Goal: Transaction & Acquisition: Purchase product/service

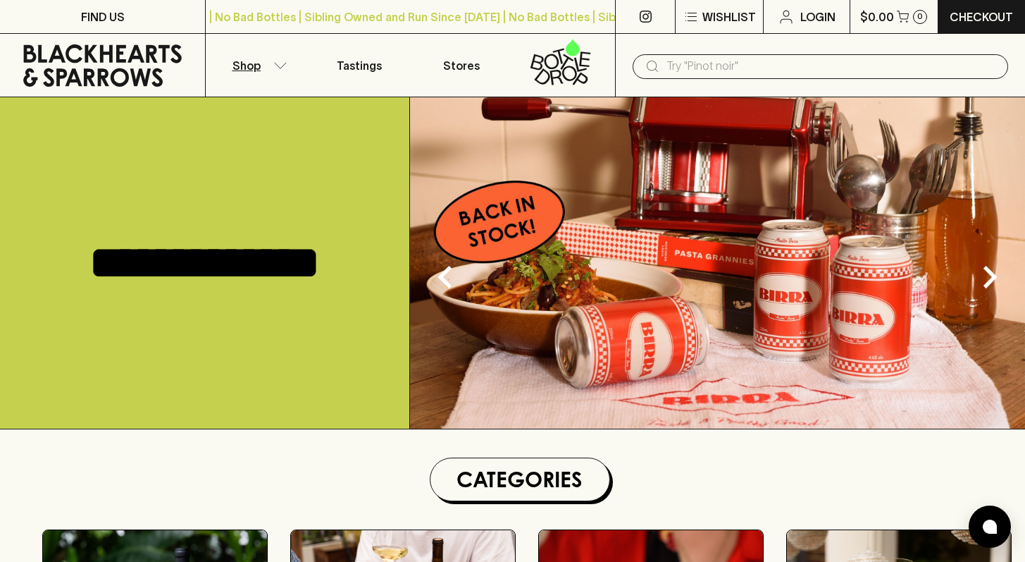
click at [260, 70] on button "Shop" at bounding box center [257, 65] width 102 height 63
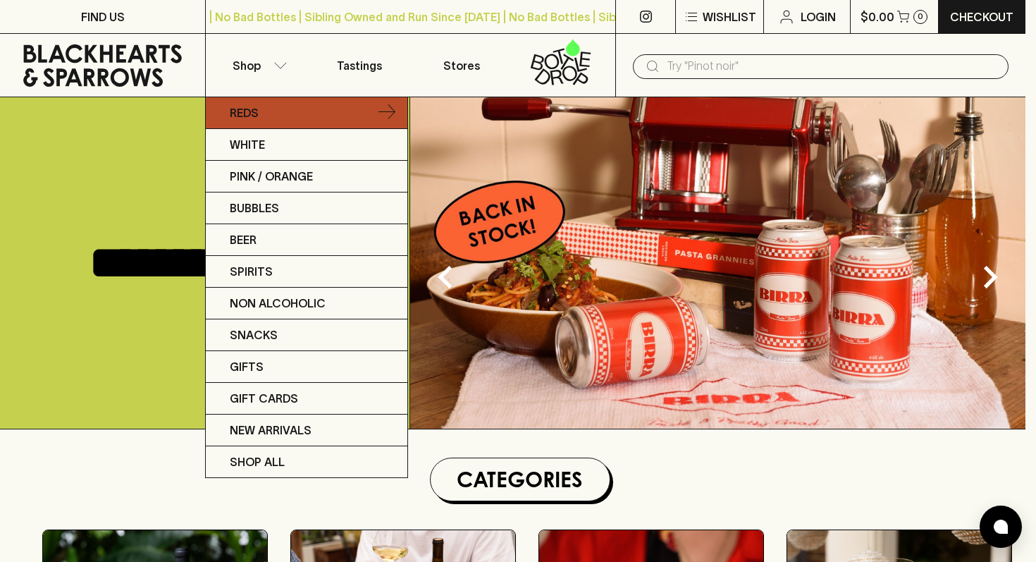
click at [251, 115] on p "Reds" at bounding box center [244, 112] width 29 height 17
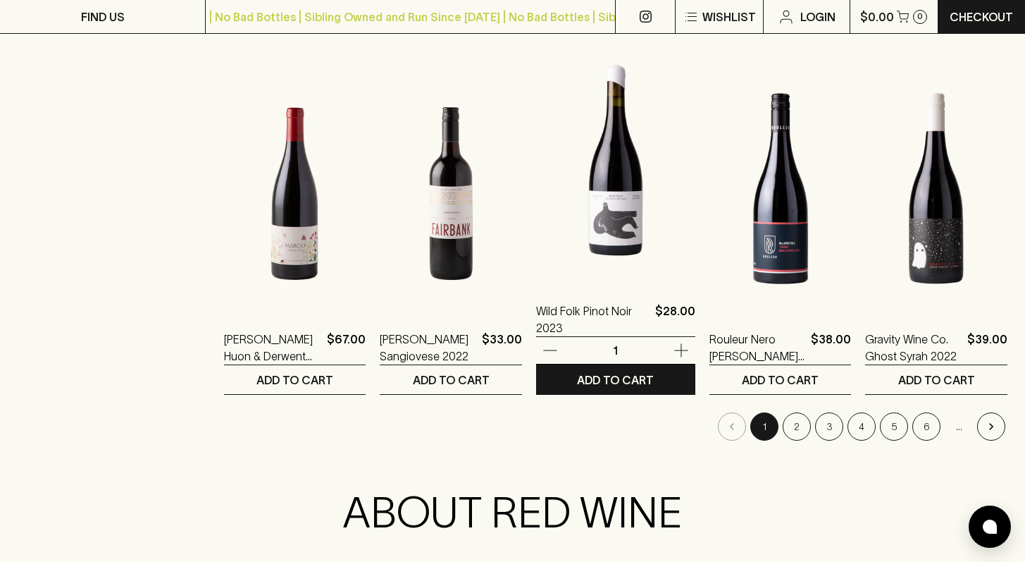
scroll to position [1358, 0]
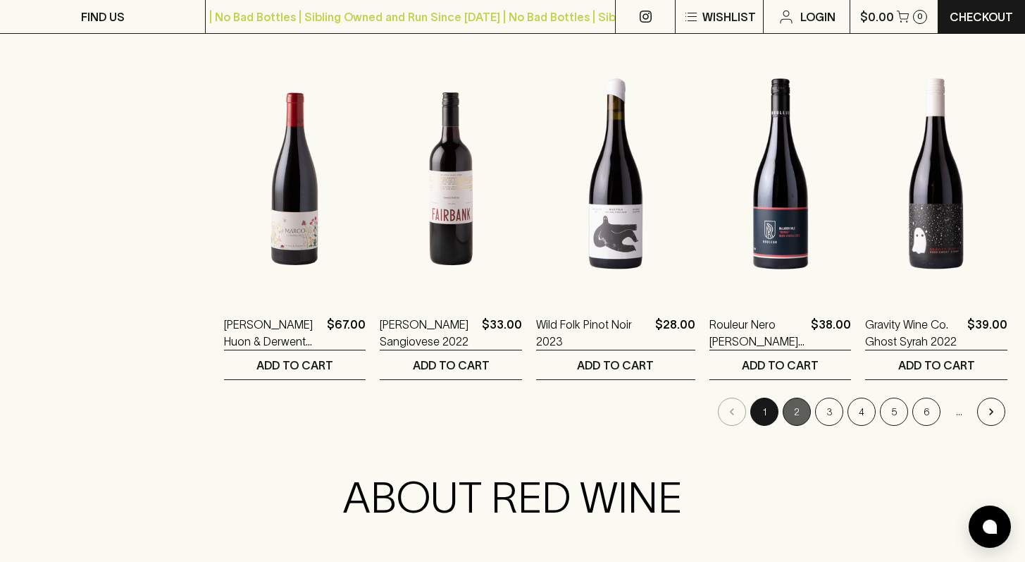
click at [799, 409] on button "2" at bounding box center [797, 411] width 28 height 28
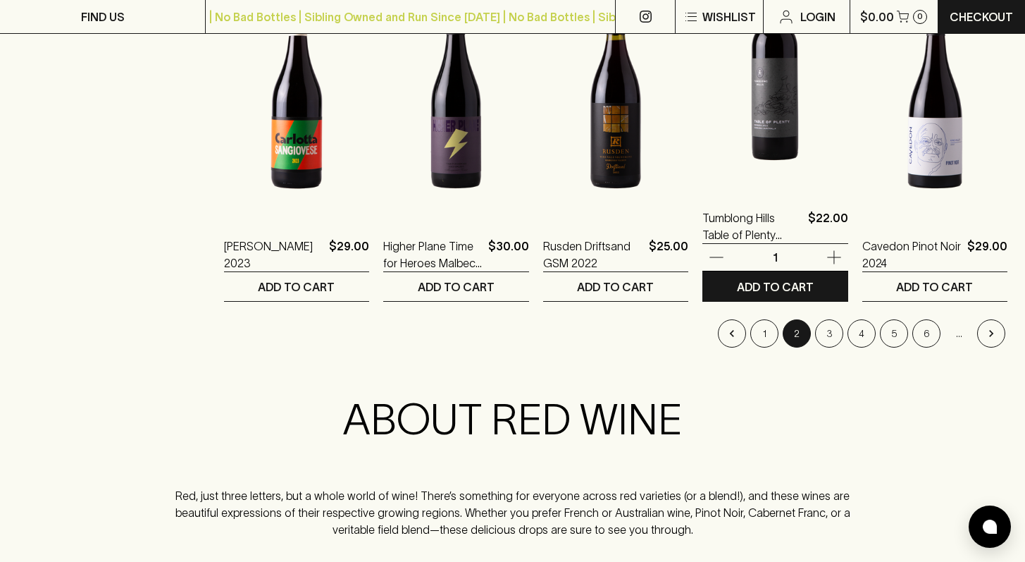
scroll to position [1480, 0]
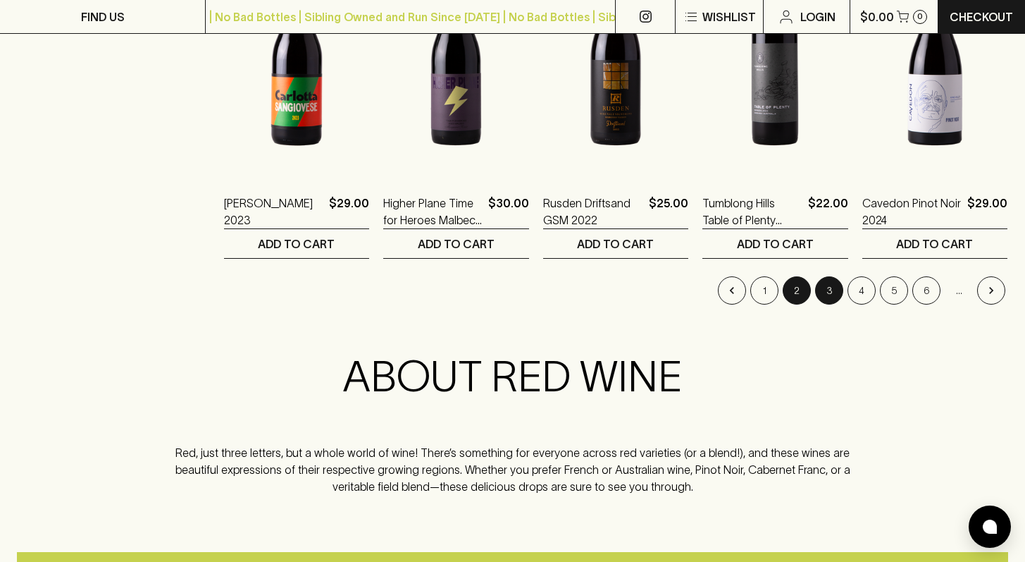
click at [828, 287] on button "3" at bounding box center [829, 290] width 28 height 28
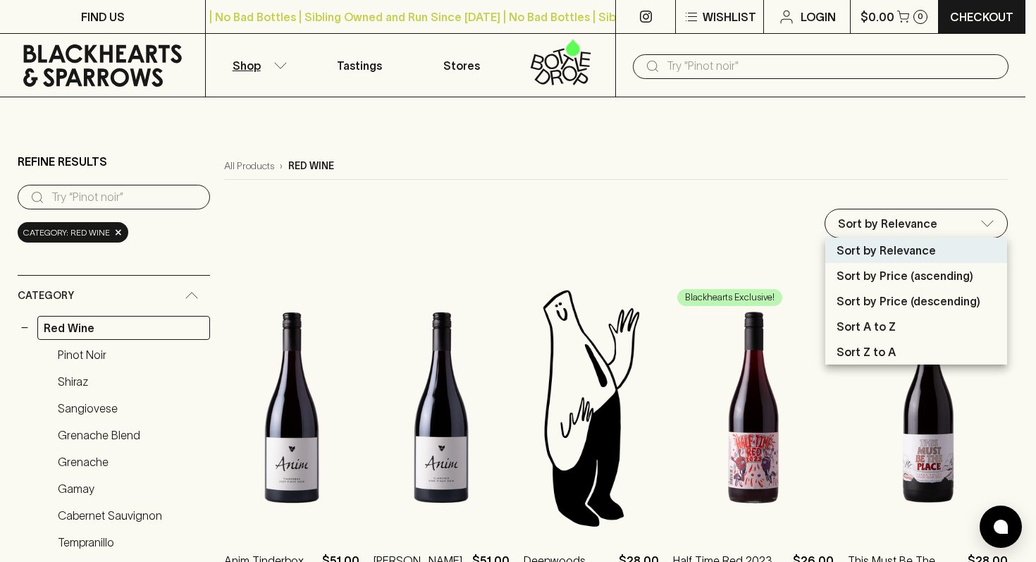
click at [904, 281] on p "Sort by Price (ascending)" at bounding box center [904, 275] width 137 height 17
type input "price:asc"
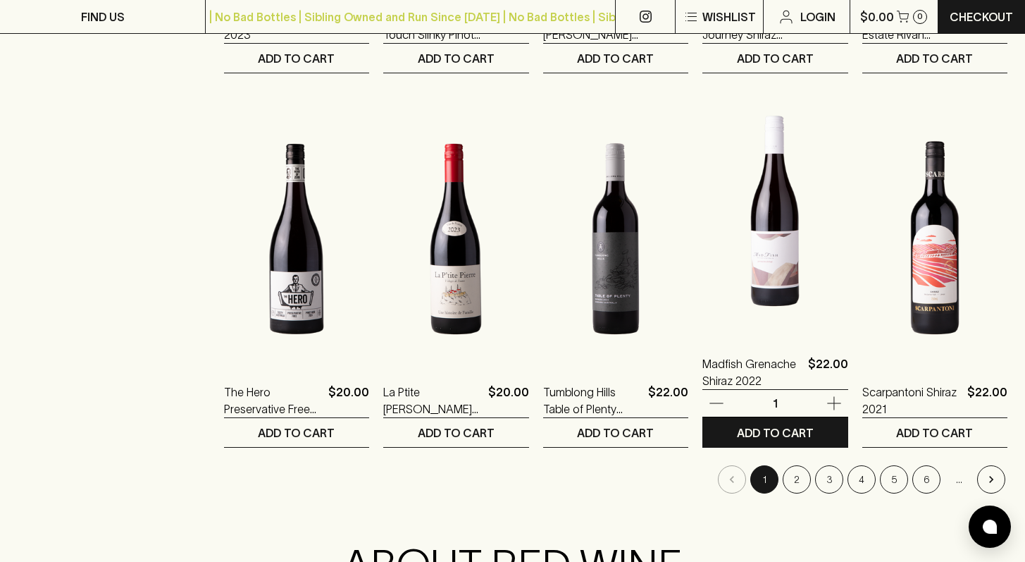
scroll to position [1322, 0]
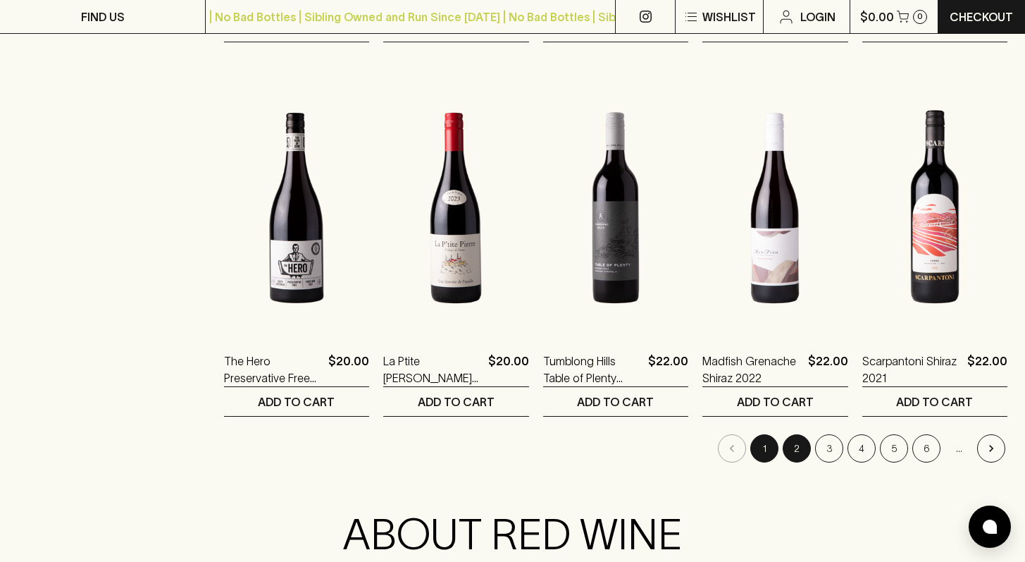
click at [797, 452] on button "2" at bounding box center [797, 448] width 28 height 28
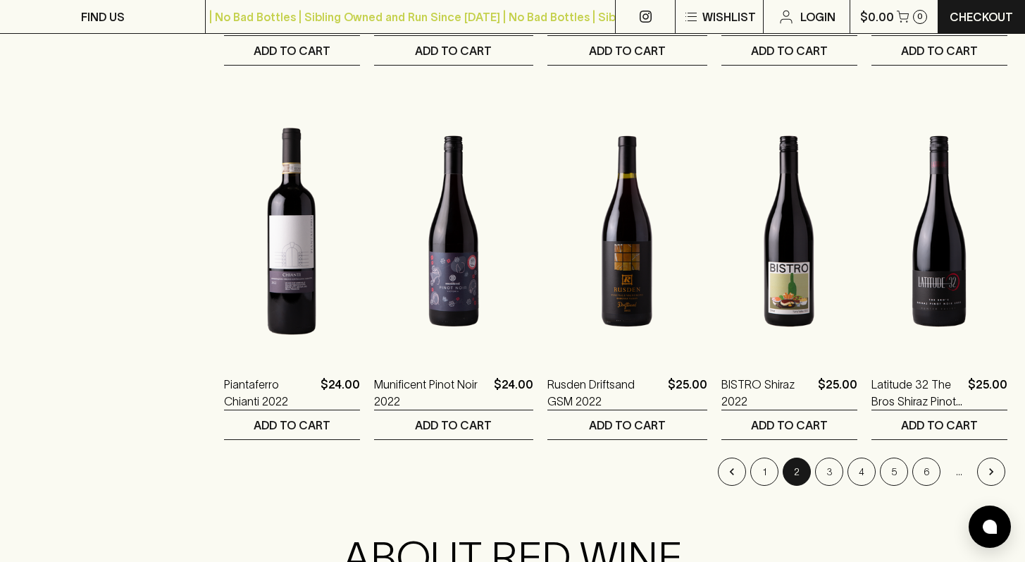
scroll to position [1318, 0]
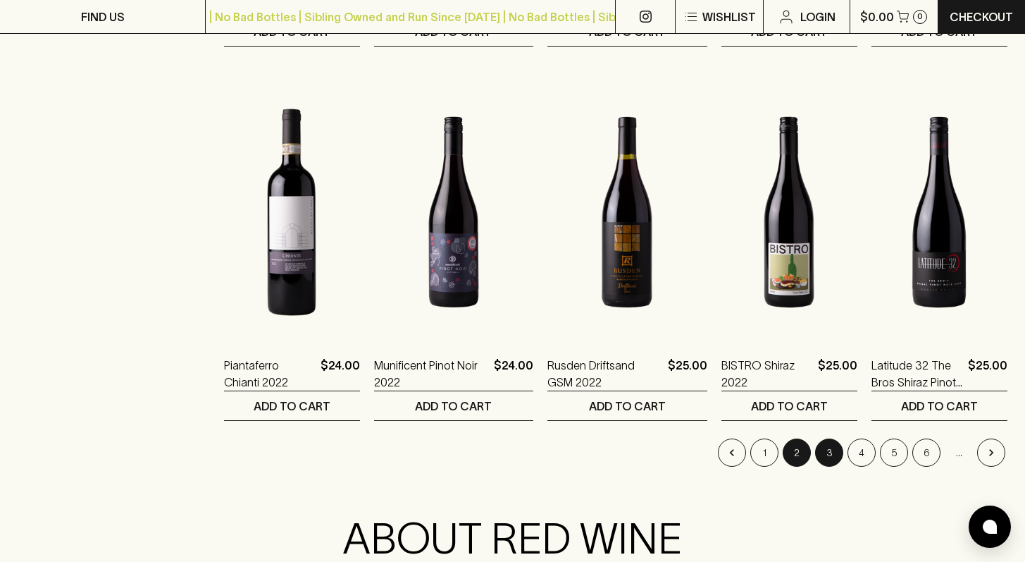
click at [822, 452] on button "3" at bounding box center [829, 452] width 28 height 28
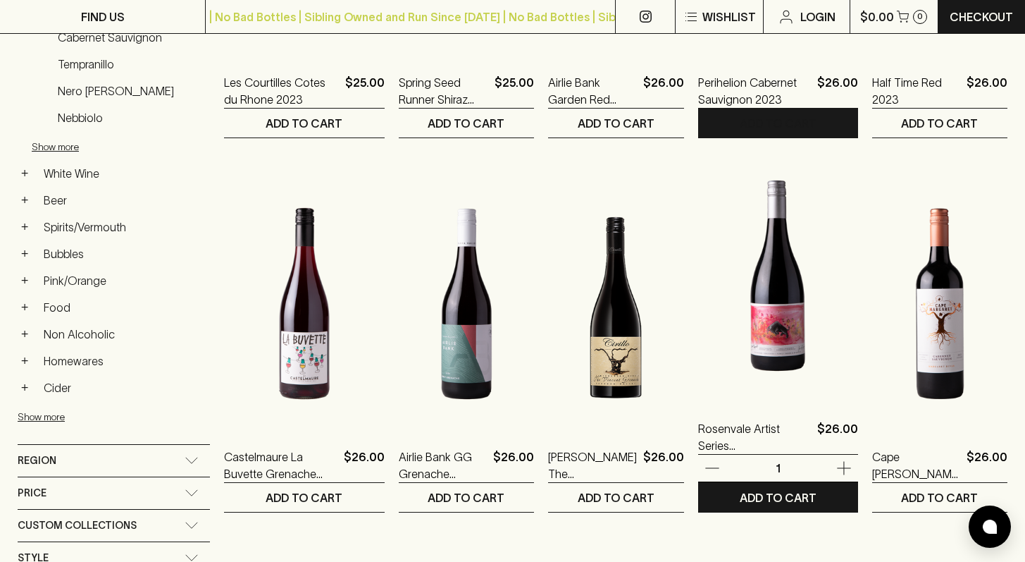
scroll to position [518, 0]
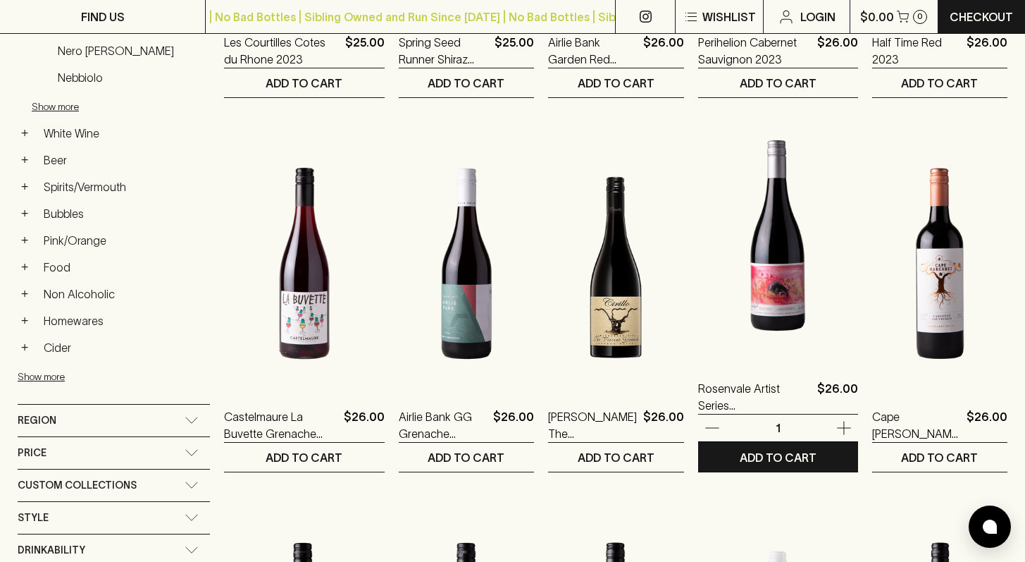
click at [778, 316] on img at bounding box center [778, 235] width 160 height 247
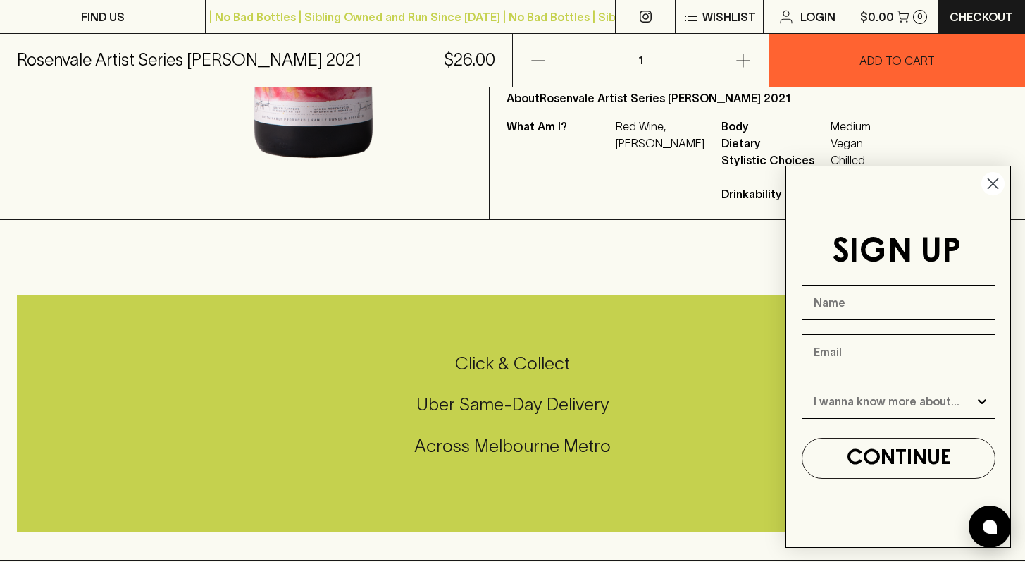
scroll to position [452, 0]
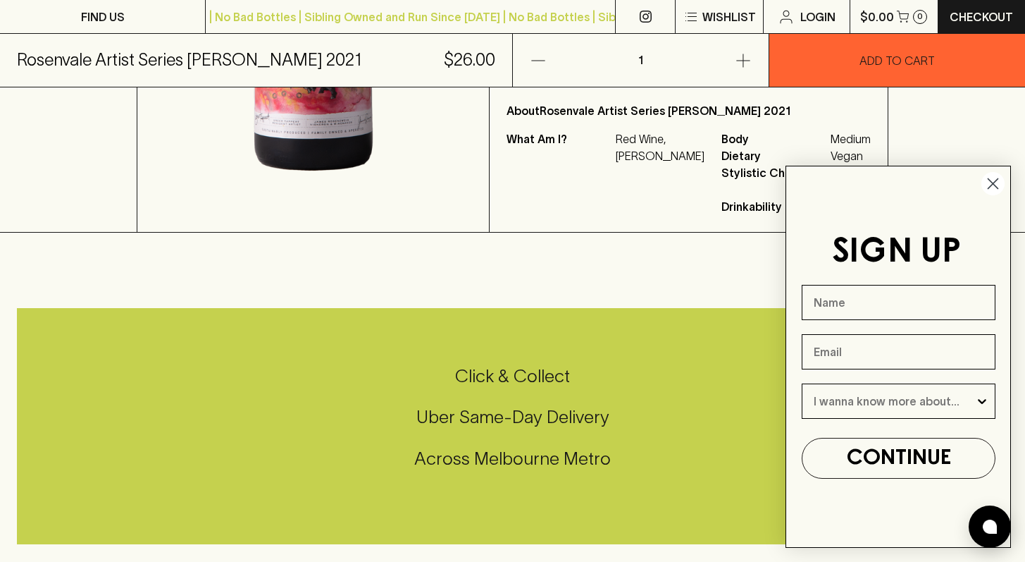
click at [998, 182] on circle "Close dialog" at bounding box center [992, 183] width 23 height 23
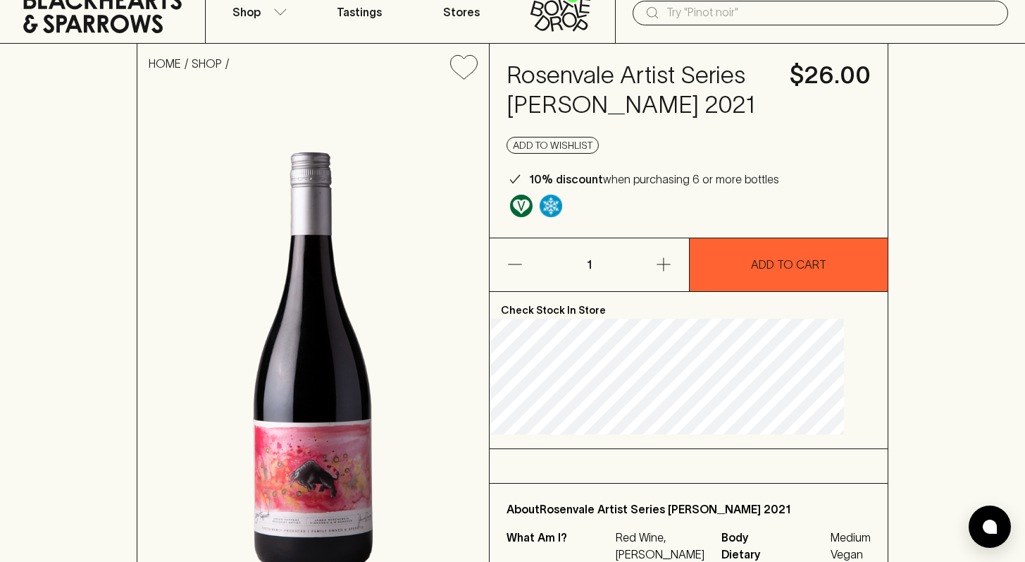
scroll to position [52, 0]
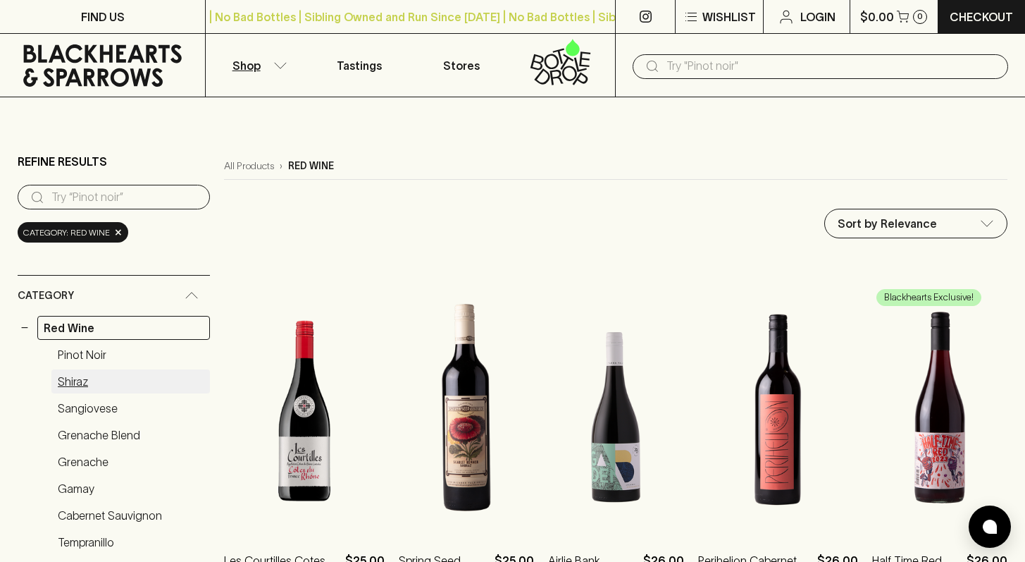
click at [64, 384] on link "Shiraz" at bounding box center [130, 381] width 159 height 24
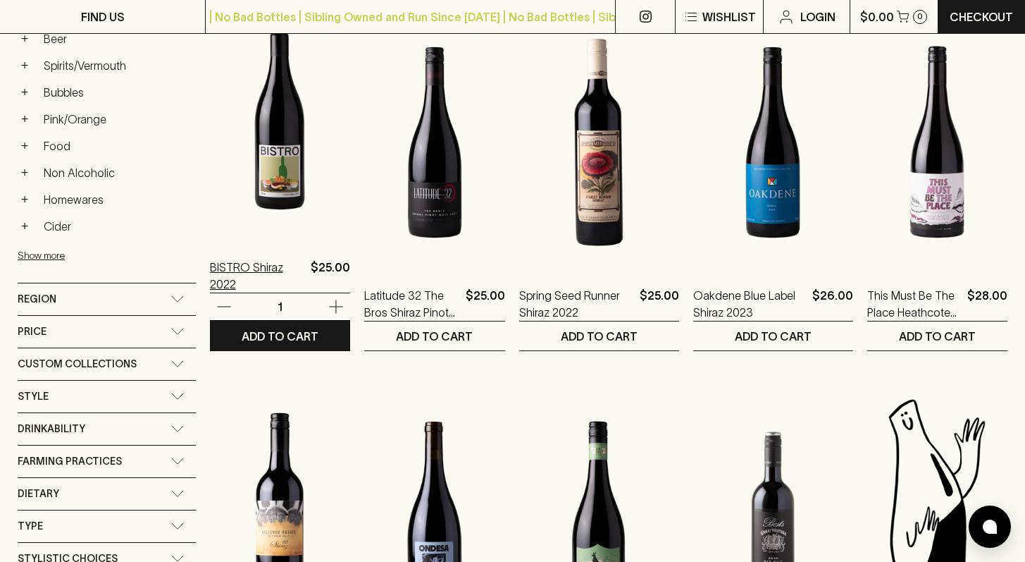
scroll to position [667, 0]
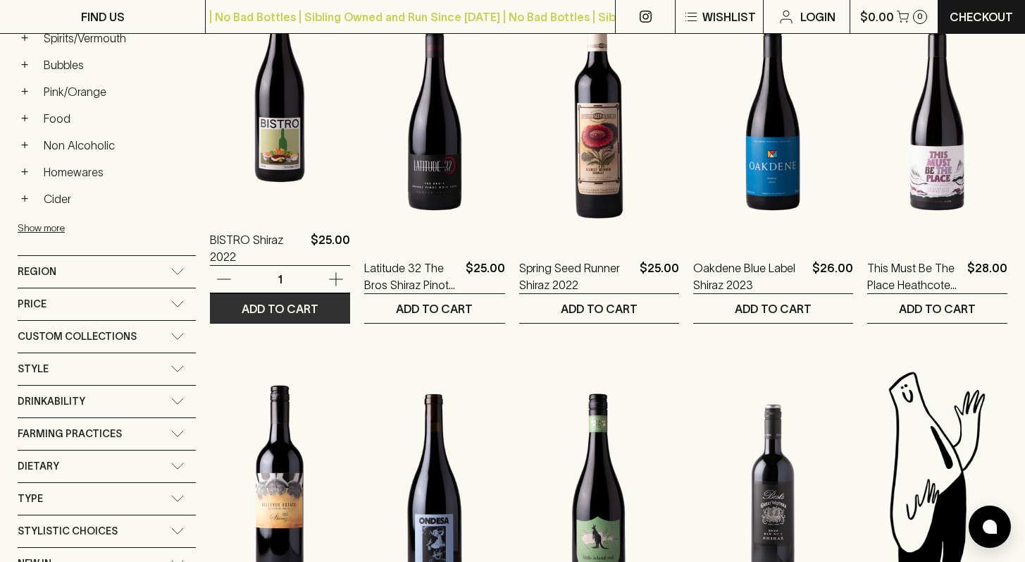
click at [299, 311] on p "ADD TO CART" at bounding box center [280, 308] width 77 height 17
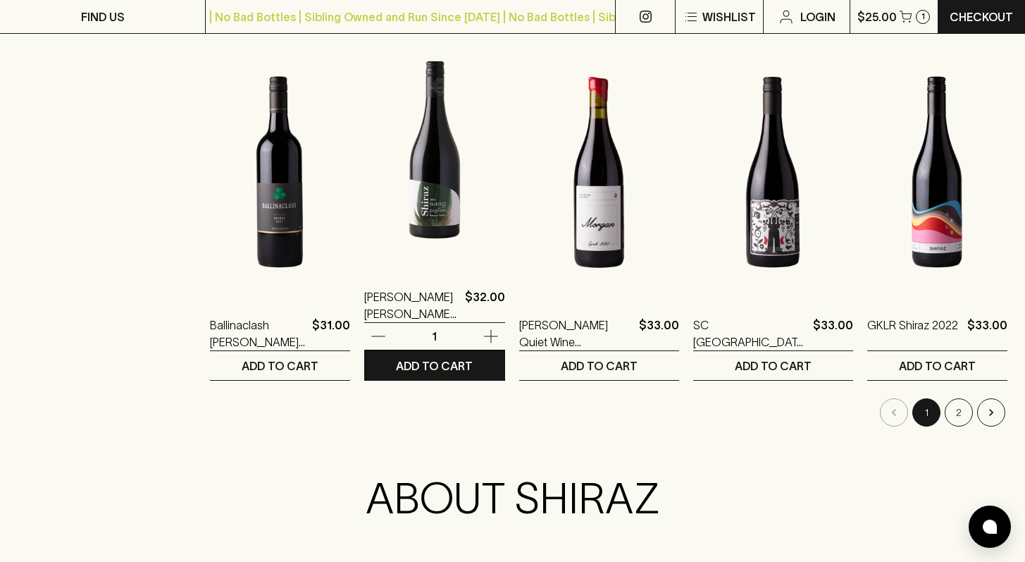
scroll to position [1413, 0]
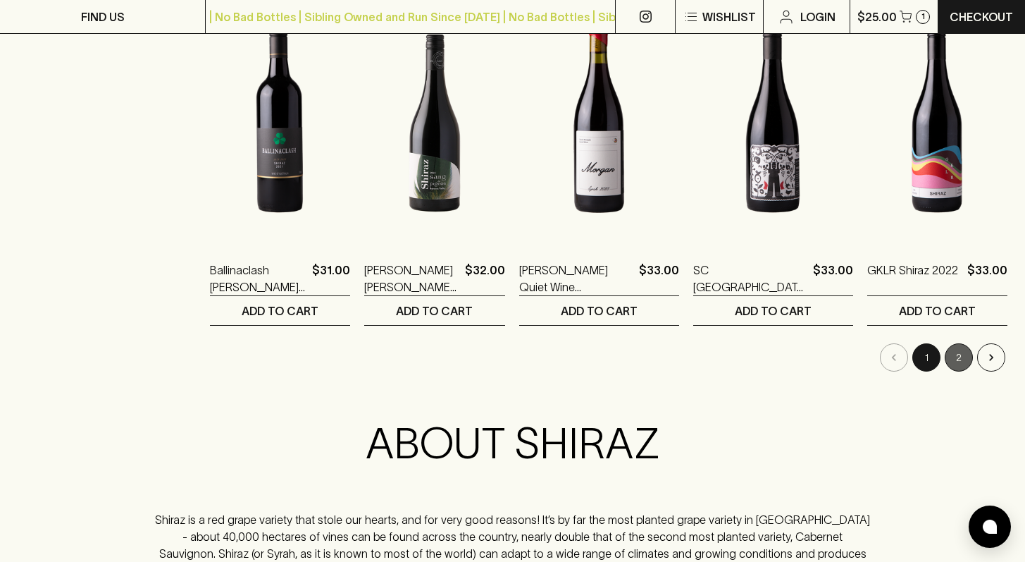
click at [951, 355] on button "2" at bounding box center [959, 357] width 28 height 28
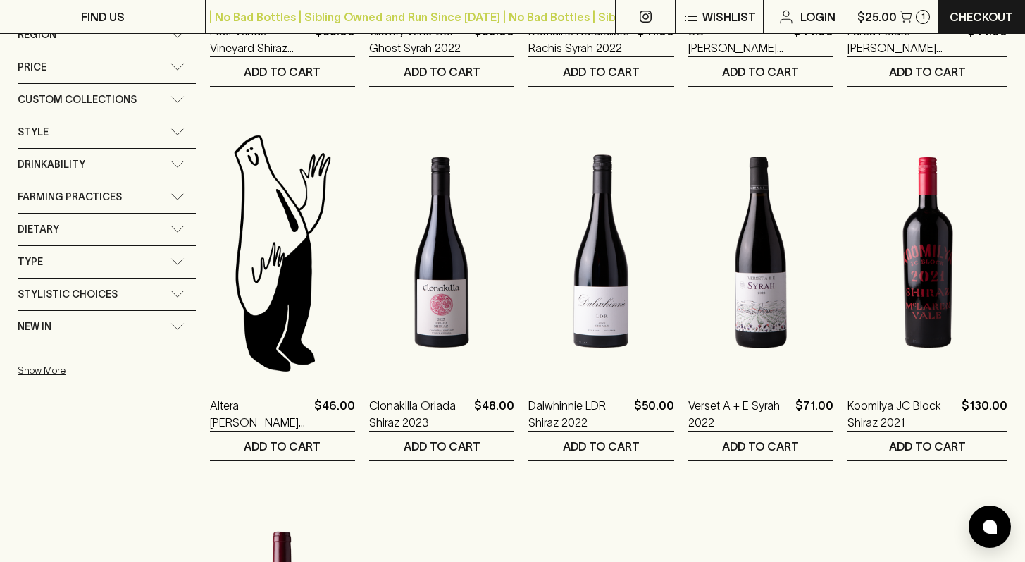
scroll to position [710, 0]
